Goal: Feedback & Contribution: Leave review/rating

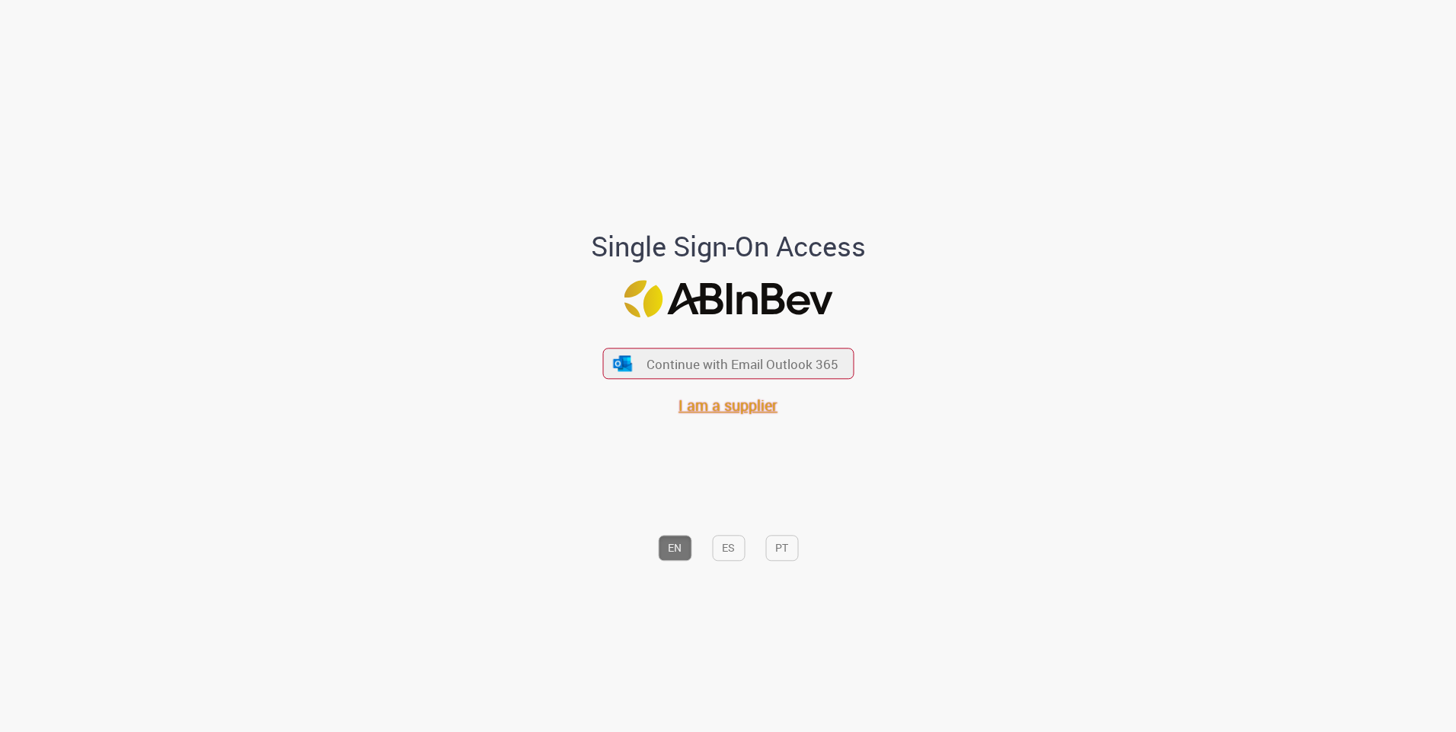
click at [722, 407] on span "I am a supplier" at bounding box center [727, 406] width 99 height 21
click at [732, 362] on span "Continue with Email Outlook 365" at bounding box center [743, 364] width 196 height 18
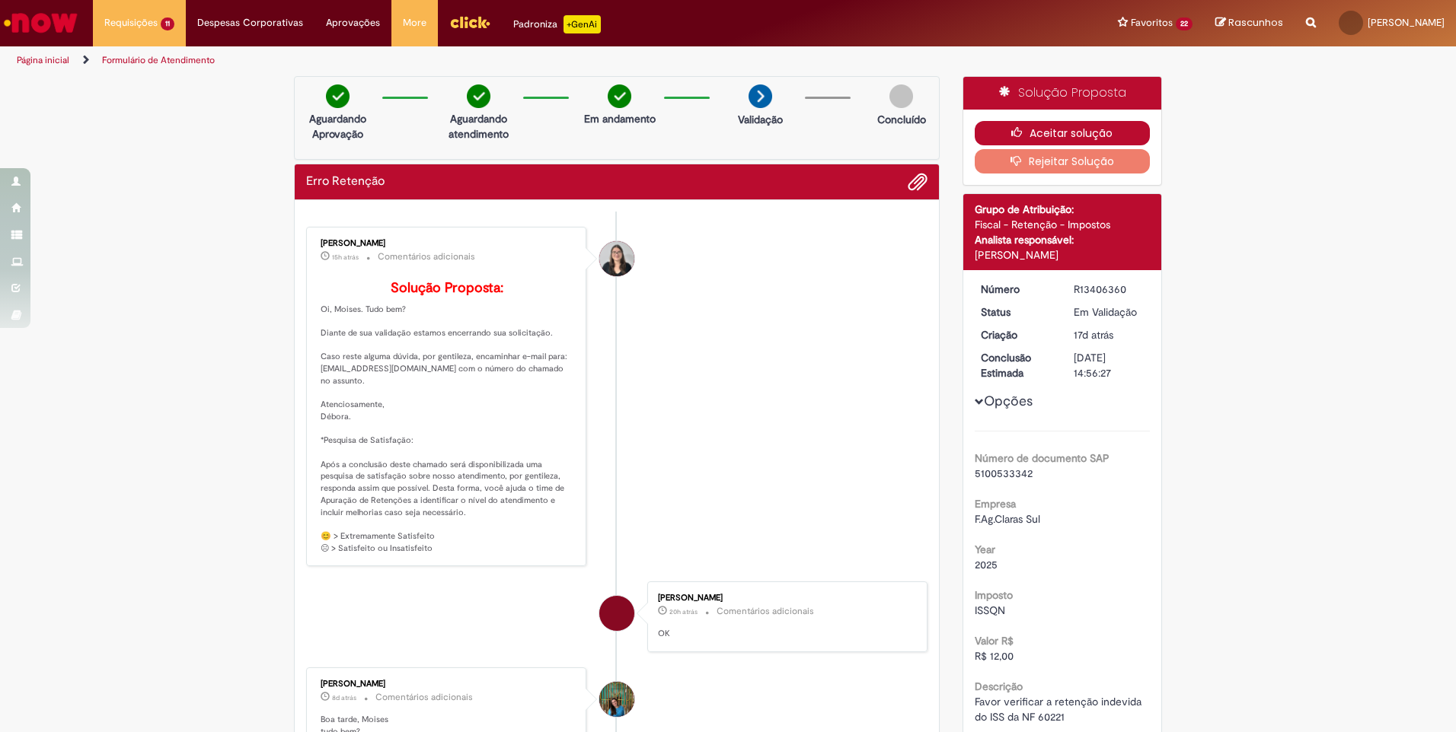
click at [1056, 127] on button "Aceitar solução" at bounding box center [1063, 133] width 176 height 24
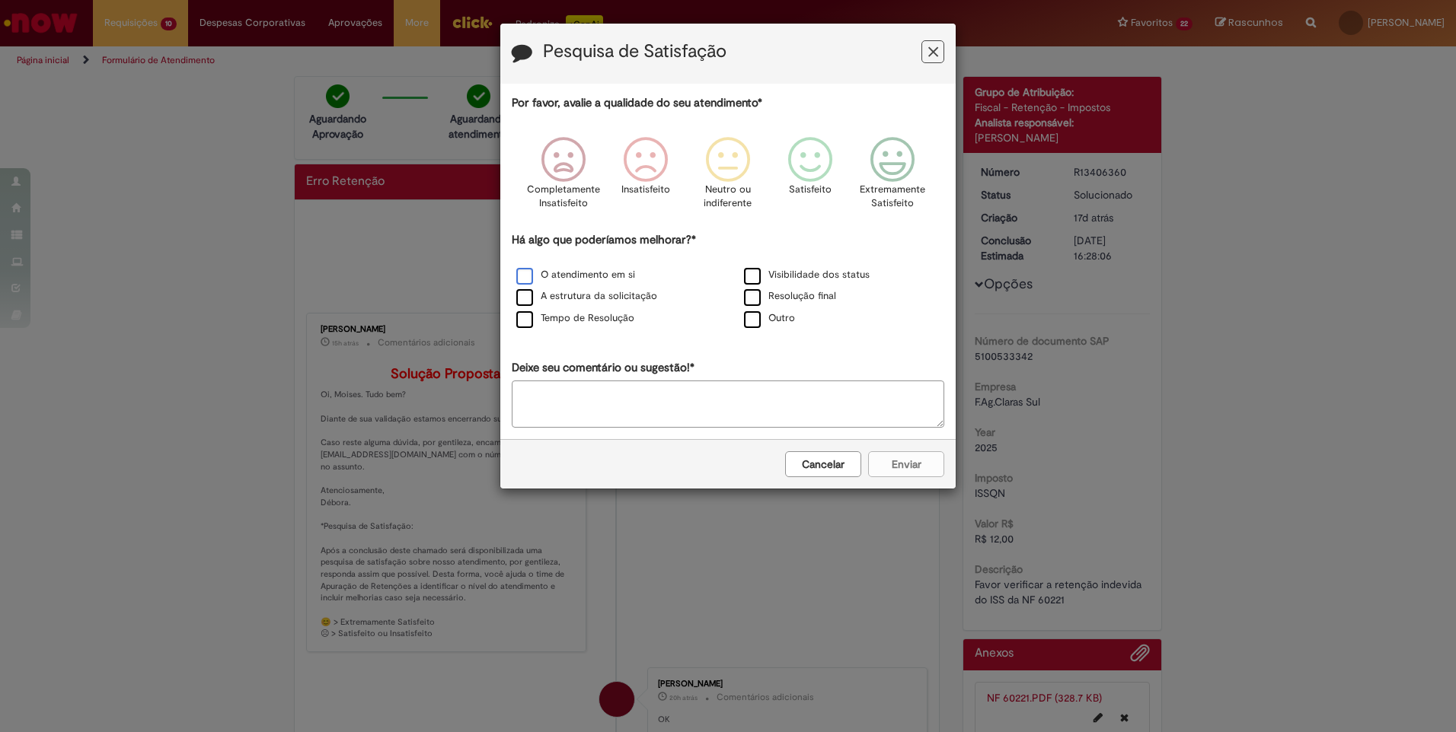
click at [544, 276] on label "O atendimento em si" at bounding box center [575, 275] width 119 height 14
click at [882, 169] on icon "Feedback" at bounding box center [892, 160] width 57 height 46
click at [921, 464] on button "Enviar" at bounding box center [906, 465] width 76 height 26
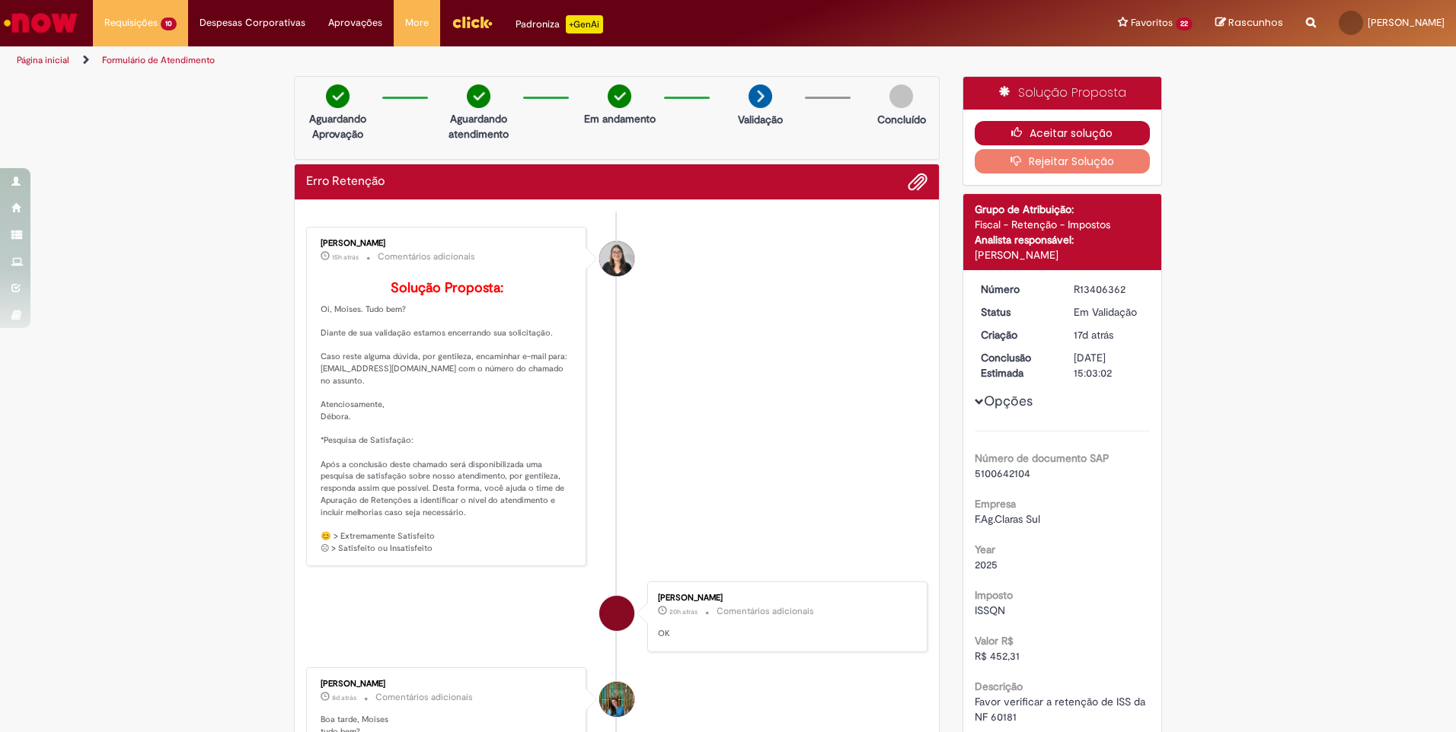
click at [1024, 129] on button "Aceitar solução" at bounding box center [1063, 133] width 176 height 24
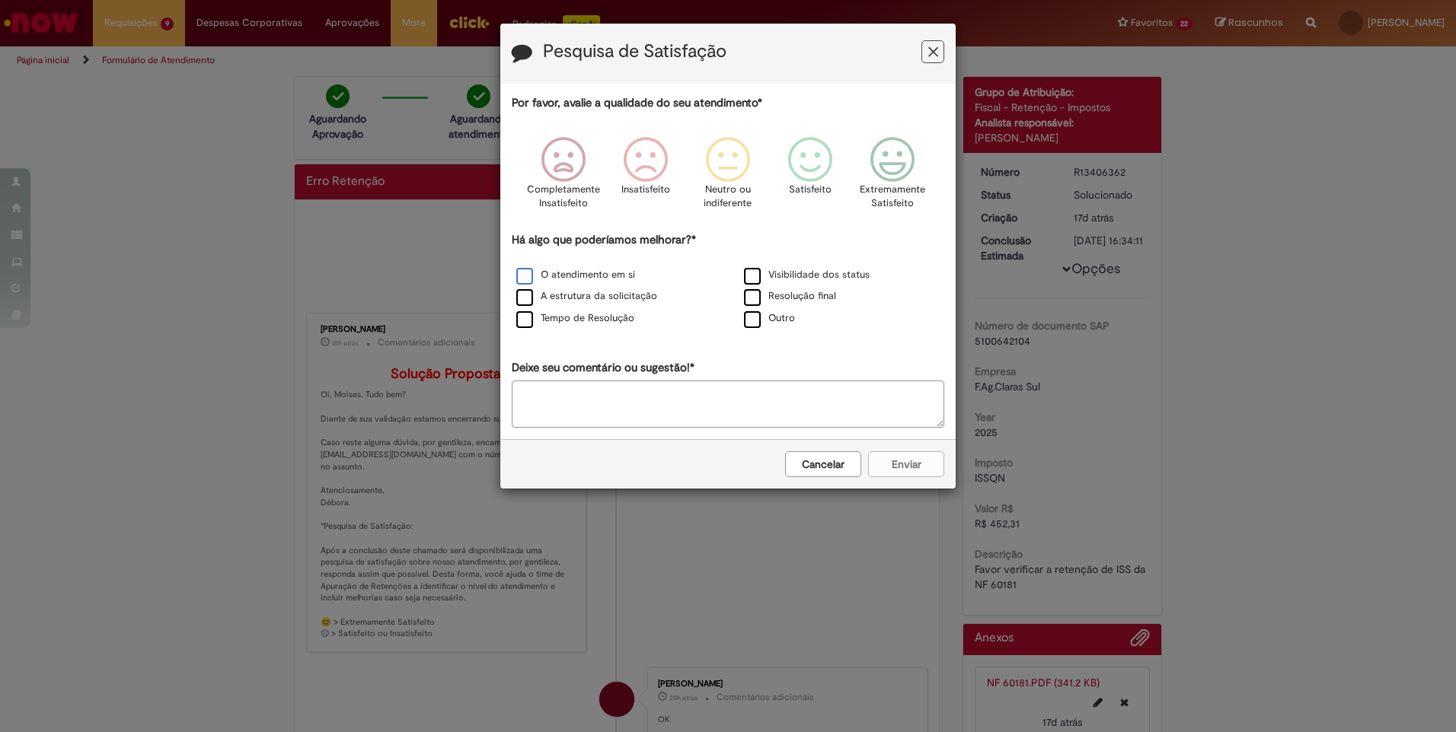
click at [554, 274] on label "O atendimento em si" at bounding box center [575, 275] width 119 height 14
click at [886, 168] on icon "Feedback" at bounding box center [892, 160] width 57 height 46
click at [893, 458] on button "Enviar" at bounding box center [906, 465] width 76 height 26
